Goal: Information Seeking & Learning: Learn about a topic

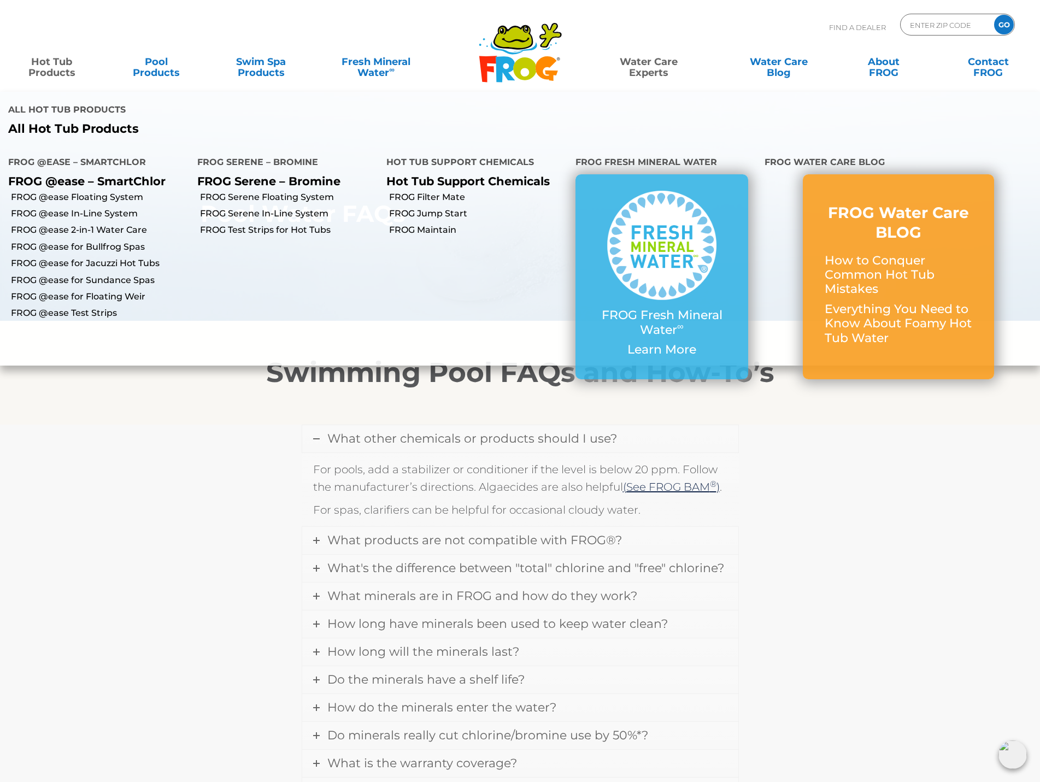
click at [56, 64] on link "Hot Tub Products" at bounding box center [51, 62] width 81 height 22
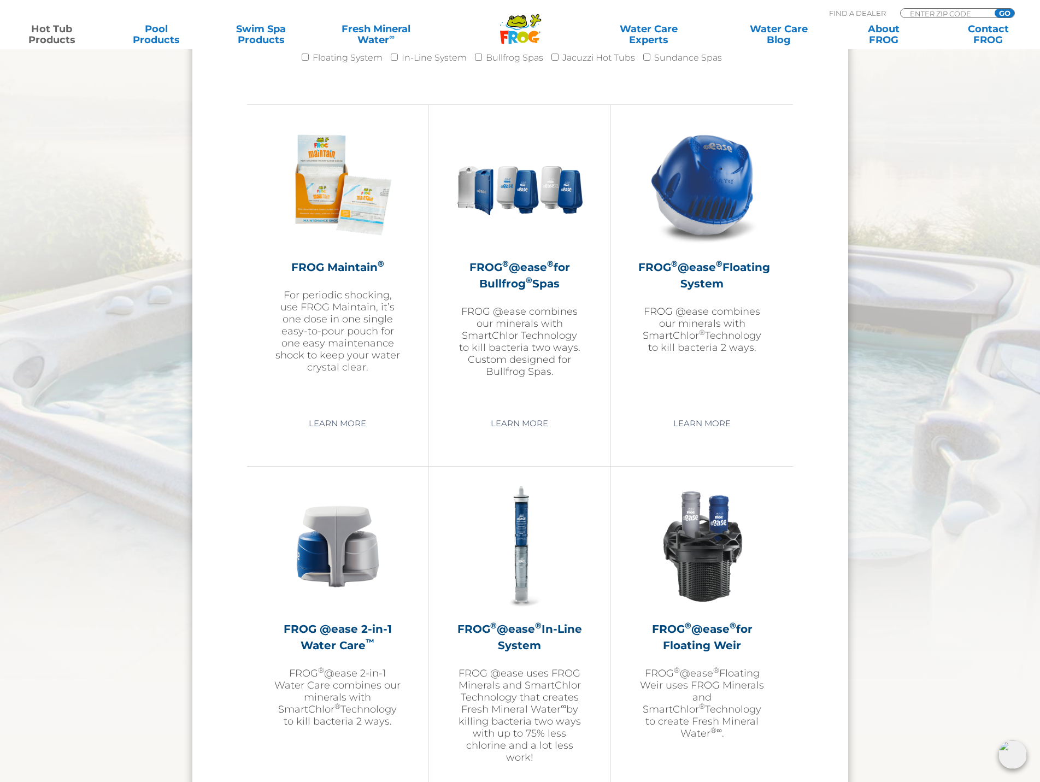
scroll to position [1148, 0]
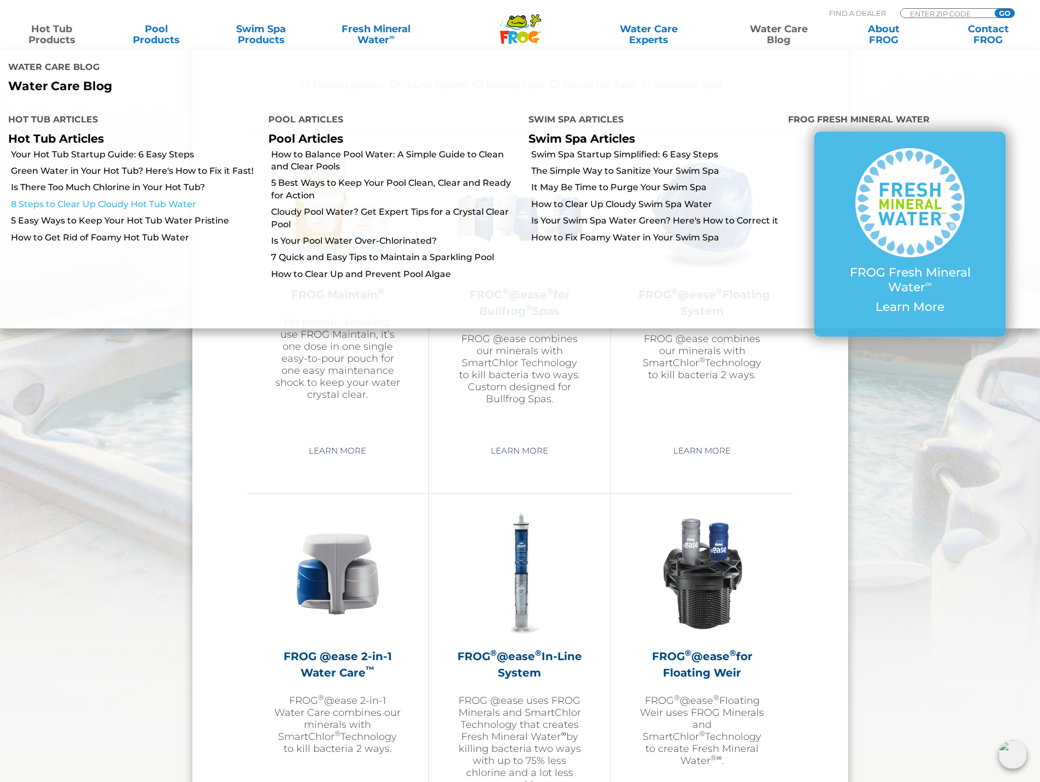
click at [40, 203] on link "8 Steps to Clear Up Cloudy Hot Tub Water" at bounding box center [135, 204] width 249 height 12
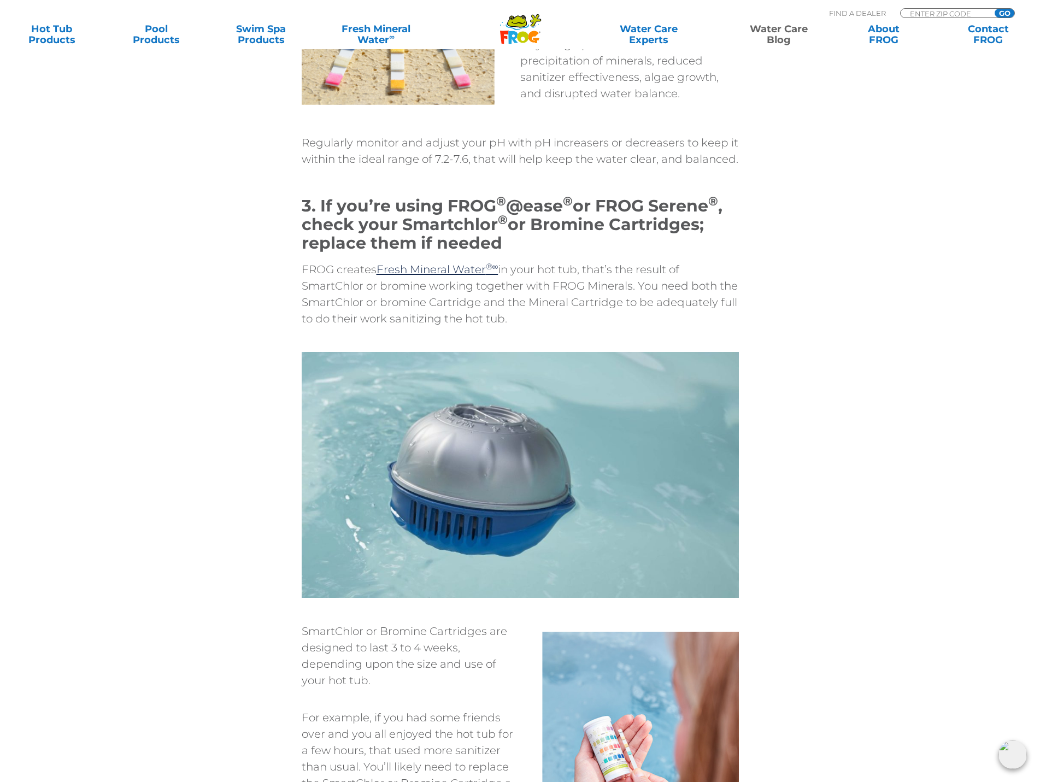
scroll to position [1366, 0]
